Goal: Submit feedback/report problem

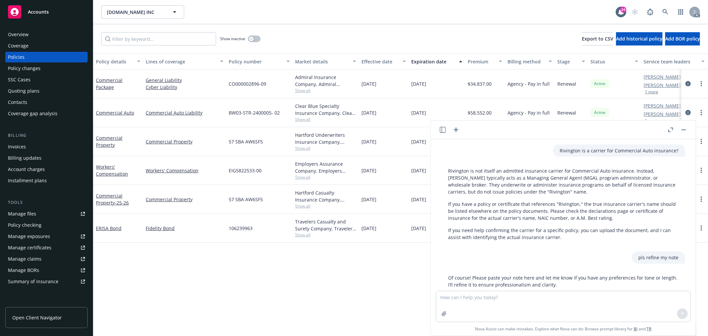
scroll to position [186, 0]
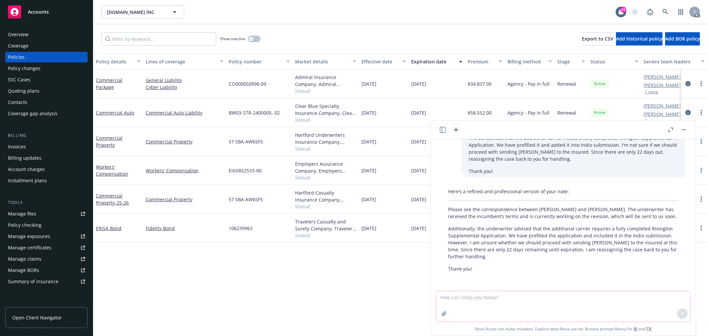
click at [513, 304] on textarea at bounding box center [563, 306] width 254 height 31
type textarea "pls be clear and concise"
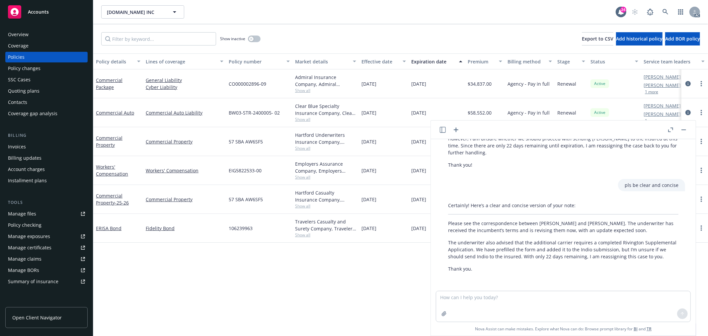
scroll to position [297, 0]
